Goal: Task Accomplishment & Management: Manage account settings

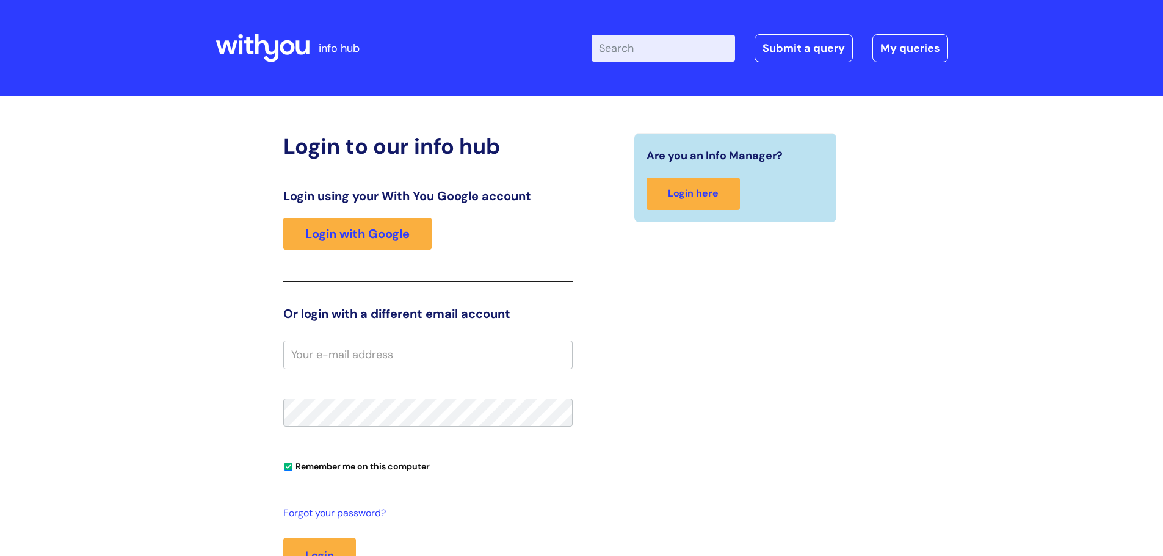
click at [865, 40] on div "Enter your search term here... Search Submit a query My queries Welcome Login" at bounding box center [770, 48] width 356 height 28
click at [891, 47] on link "My queries" at bounding box center [910, 48] width 76 height 28
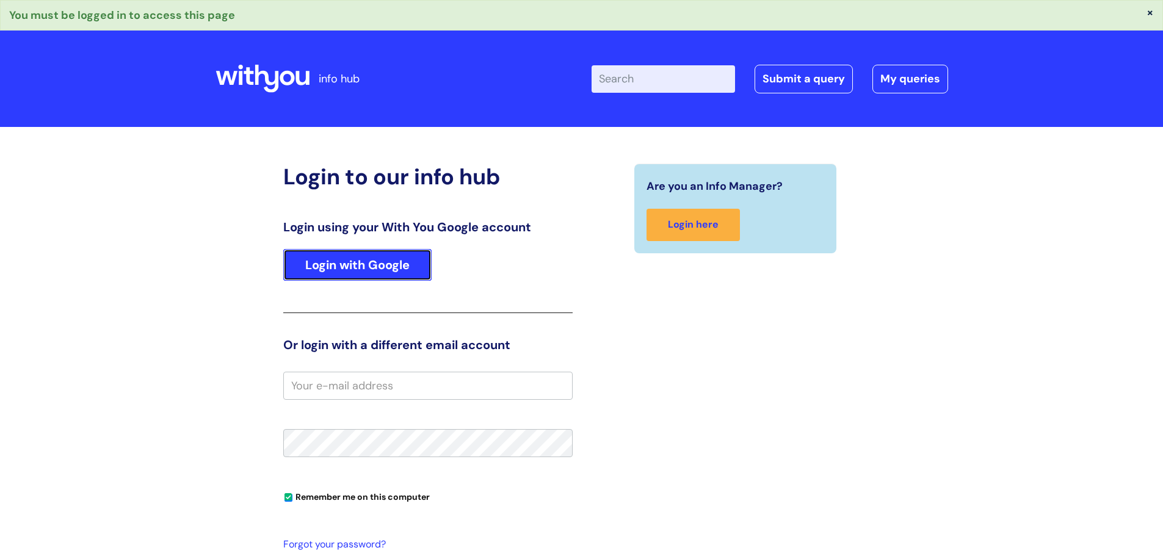
click at [384, 255] on link "Login with Google" at bounding box center [357, 265] width 148 height 32
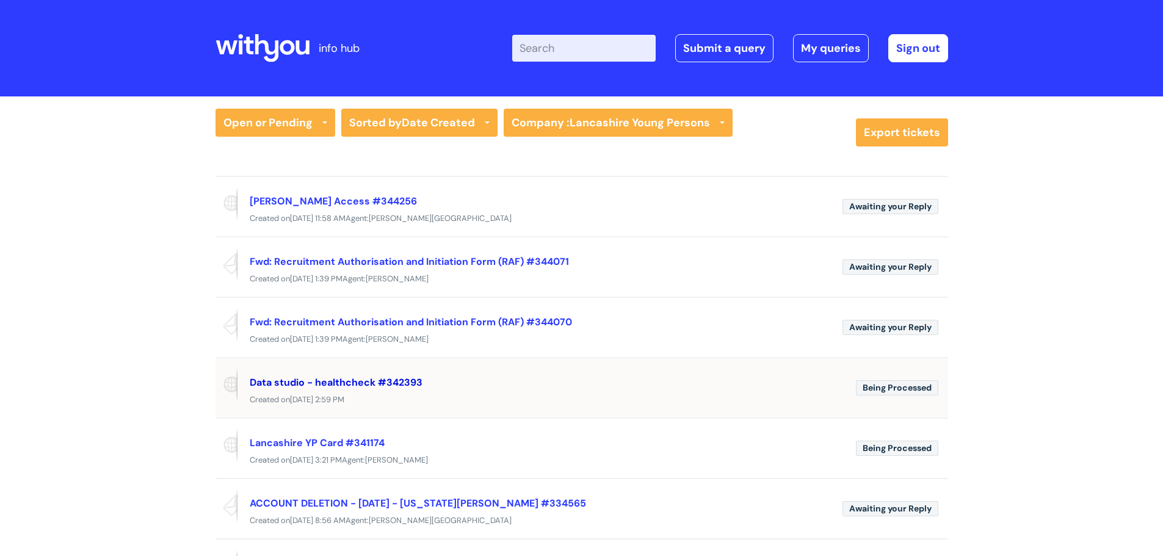
click at [308, 386] on link "Data studio - healthcheck #342393" at bounding box center [336, 382] width 173 height 13
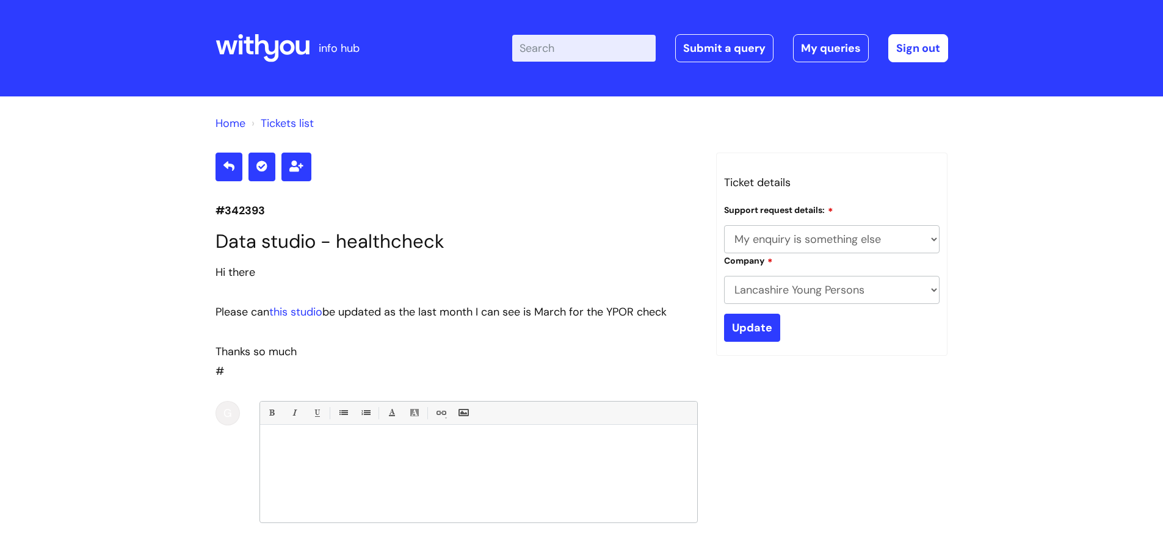
select select "My enquiry is something else"
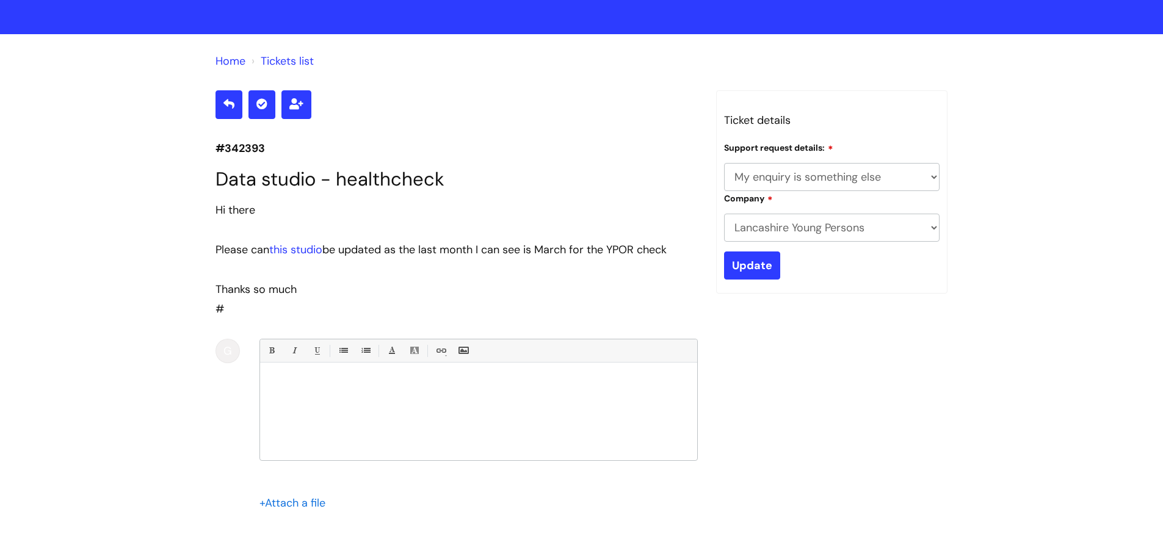
scroll to position [122, 0]
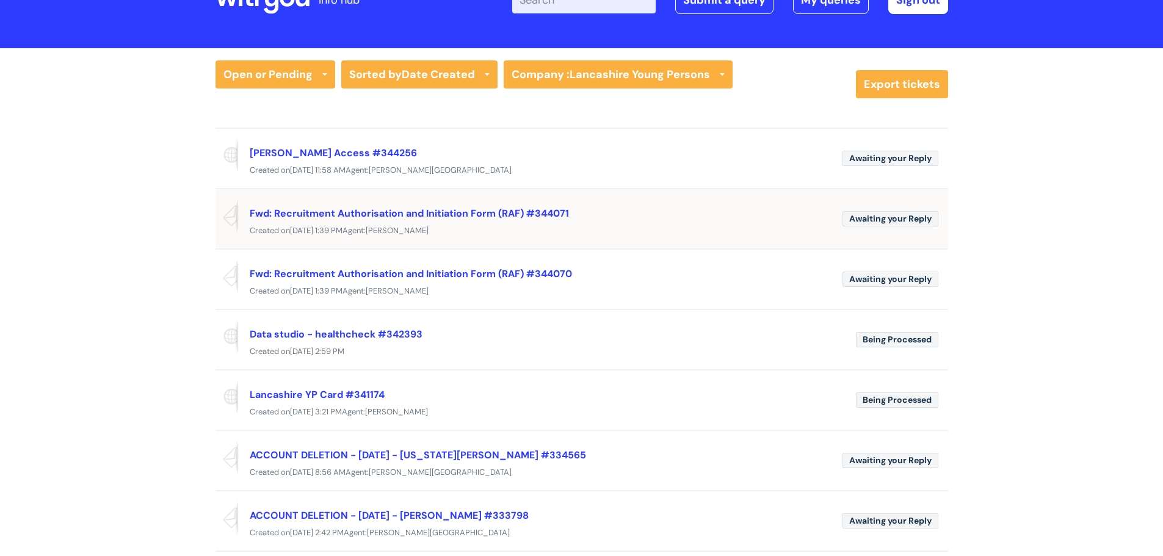
scroll to position [46, 0]
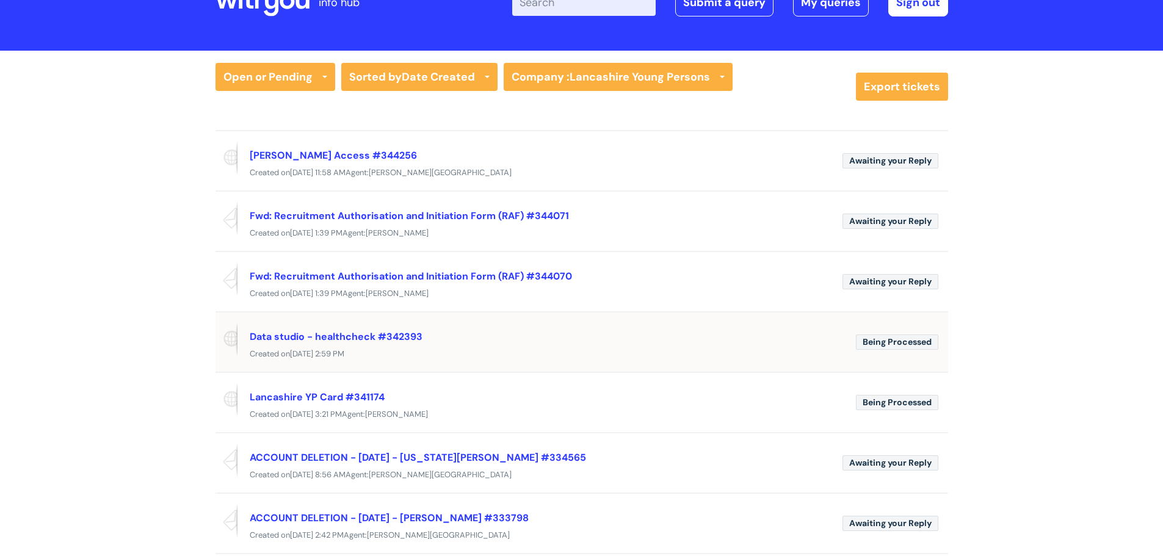
click at [438, 325] on div "Data studio - healthcheck #342393 Created on Wed, 13 Aug at 2:59 PM" at bounding box center [581, 341] width 733 height 39
click at [404, 339] on link "Data studio - healthcheck #342393" at bounding box center [336, 336] width 173 height 13
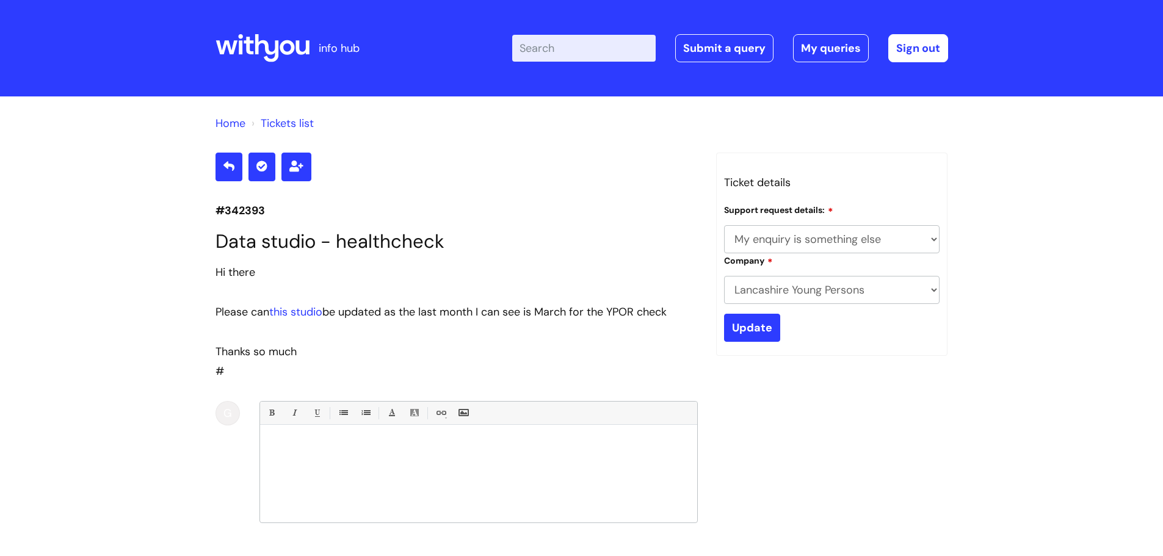
select select "My enquiry is something else"
click at [602, 459] on div at bounding box center [478, 477] width 437 height 92
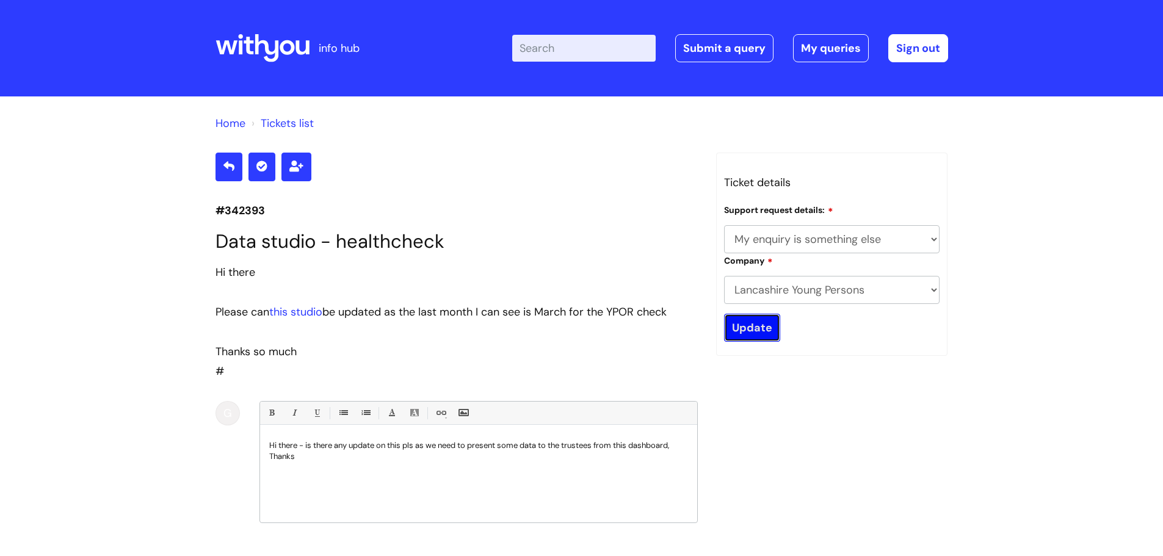
click at [753, 329] on input "Update" at bounding box center [752, 328] width 56 height 28
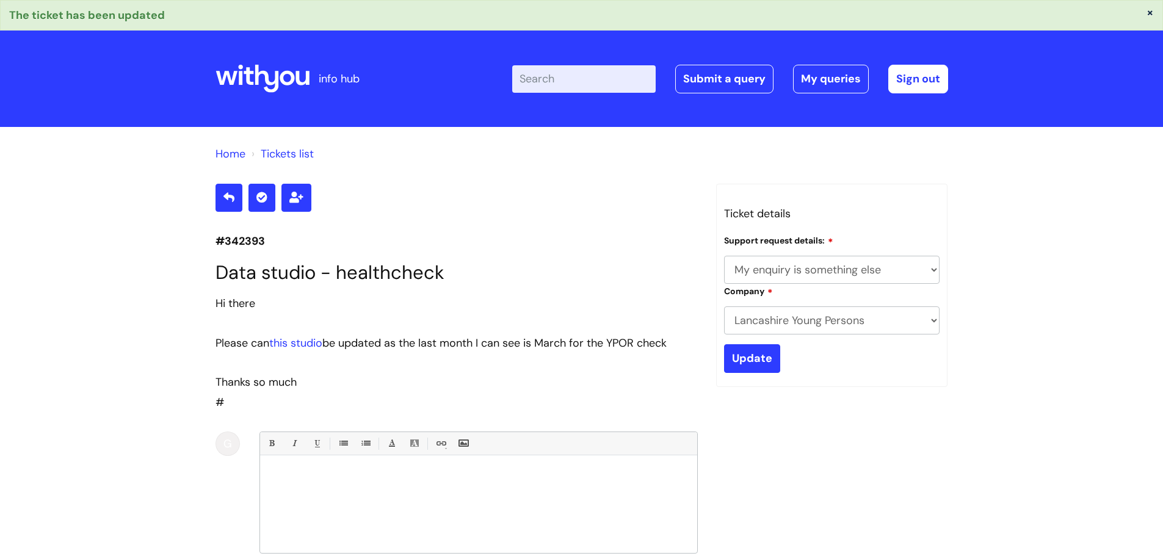
select select "My enquiry is something else"
